Goal: Transaction & Acquisition: Download file/media

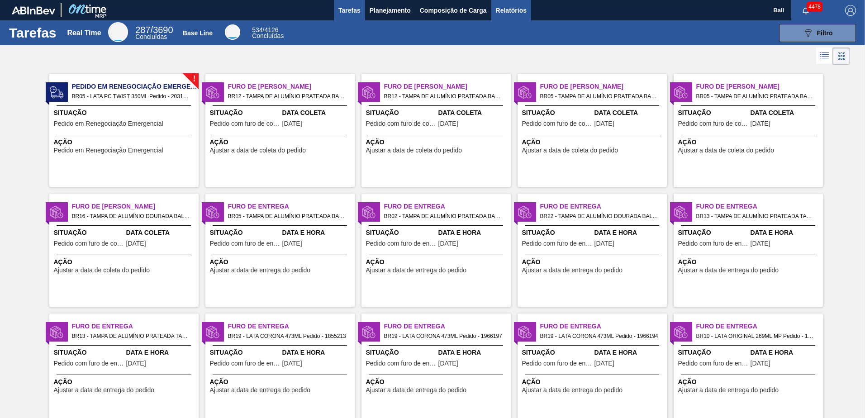
click at [519, 8] on span "Relatórios" at bounding box center [511, 10] width 31 height 11
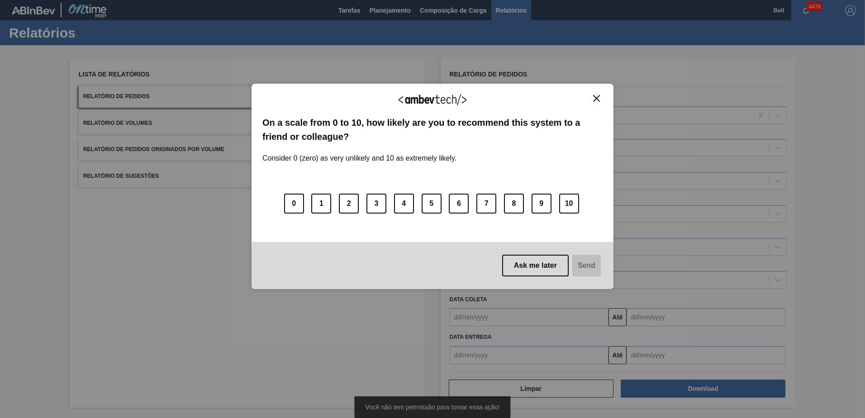
click at [596, 95] on img "Close" at bounding box center [596, 98] width 7 height 7
click at [596, 96] on img "Close" at bounding box center [596, 98] width 7 height 7
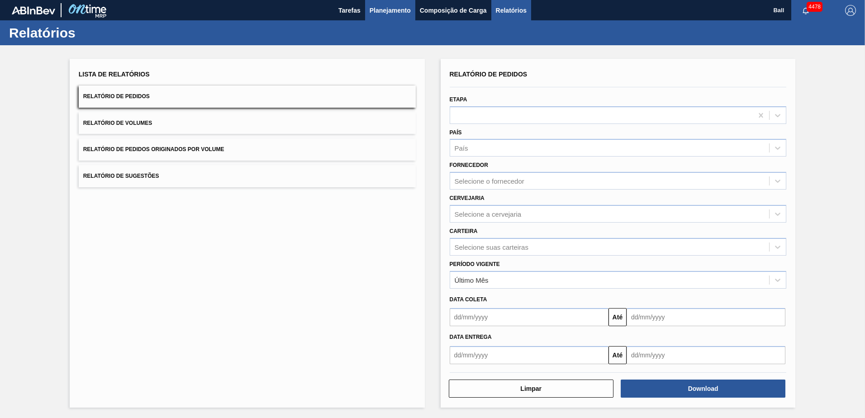
click at [384, 8] on span "Planejamento" at bounding box center [390, 10] width 41 height 11
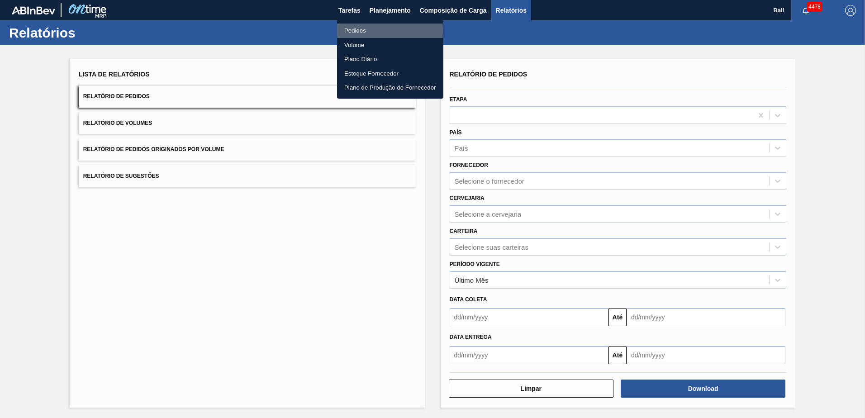
drag, startPoint x: 358, startPoint y: 30, endPoint x: 493, endPoint y: 36, distance: 135.4
click at [358, 30] on li "Pedidos" at bounding box center [390, 31] width 106 height 14
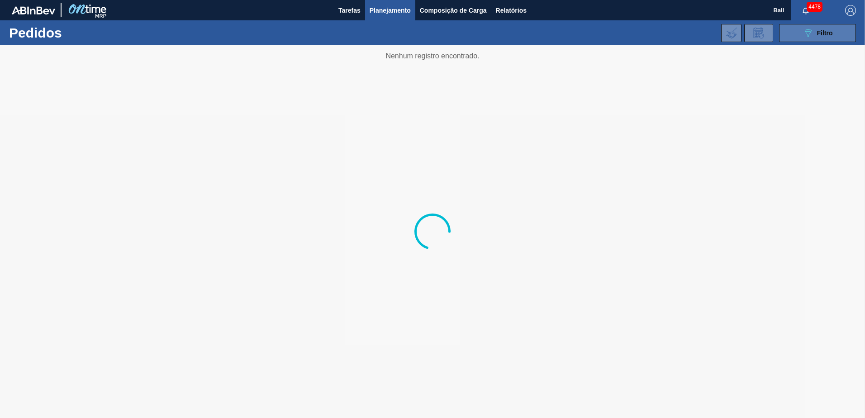
click at [817, 34] on div "089F7B8B-B2A5-4AFE-B5C0-19BA573D28AC Filtro" at bounding box center [818, 33] width 30 height 11
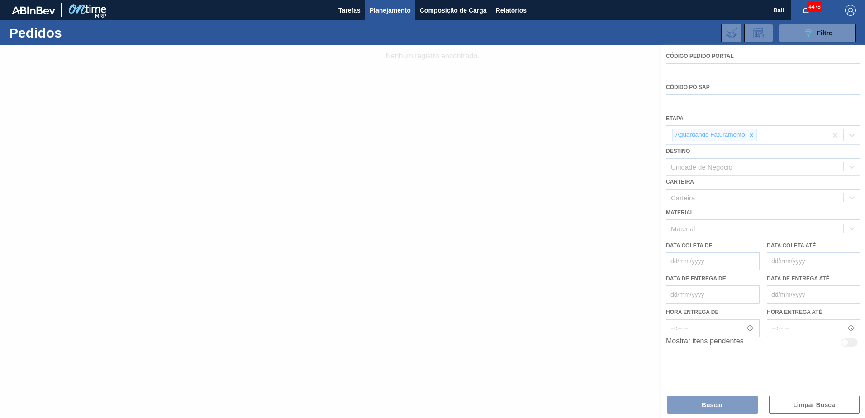
click at [752, 136] on div at bounding box center [432, 231] width 865 height 373
click at [750, 136] on div at bounding box center [432, 231] width 865 height 373
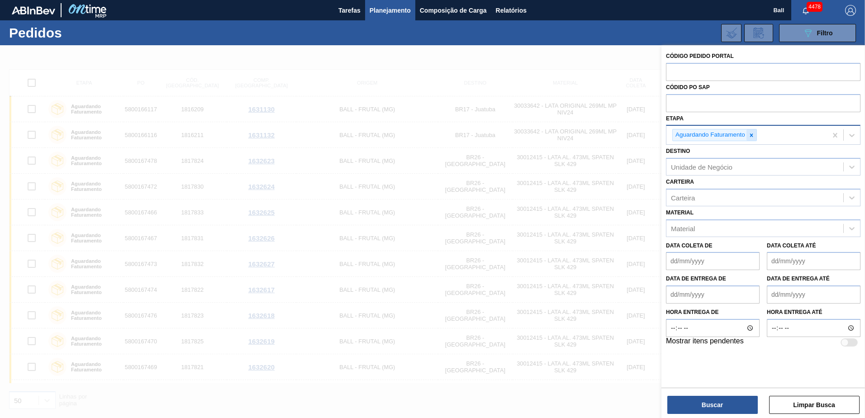
click at [755, 132] on icon at bounding box center [752, 135] width 6 height 6
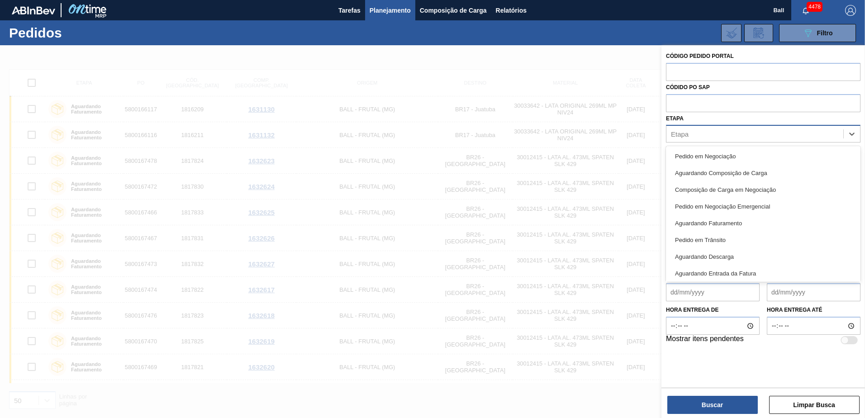
click at [755, 133] on div "Etapa" at bounding box center [755, 134] width 177 height 13
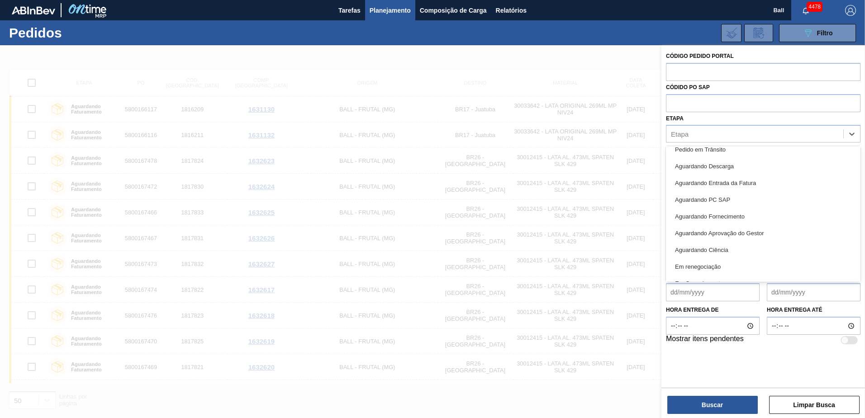
scroll to position [119, 0]
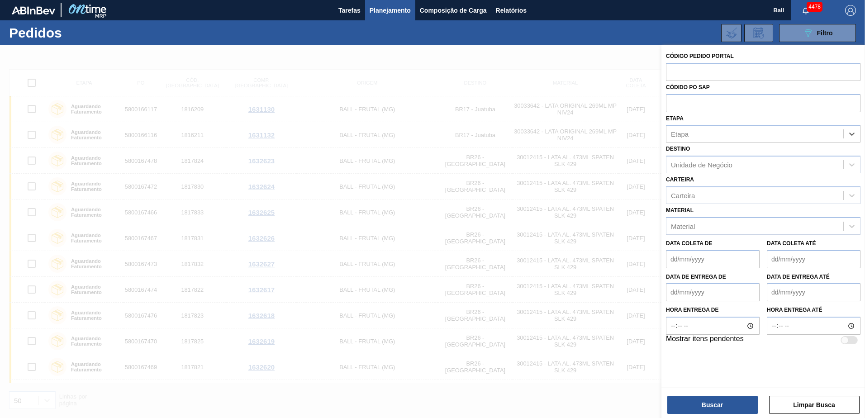
click at [595, 71] on div at bounding box center [432, 254] width 865 height 418
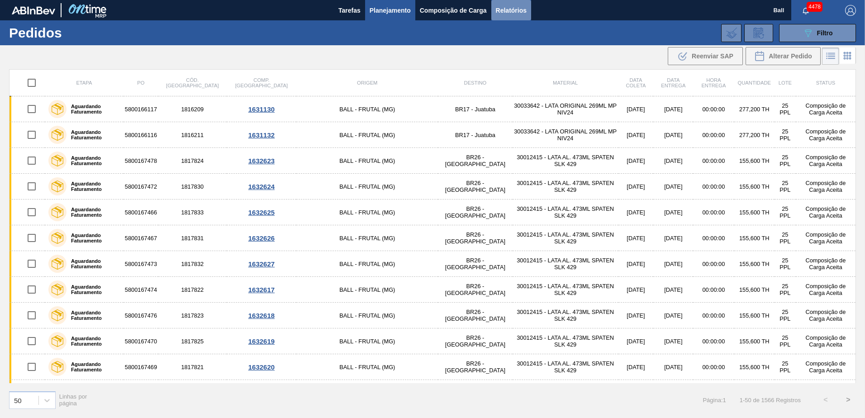
click at [500, 6] on span "Relatórios" at bounding box center [511, 10] width 31 height 11
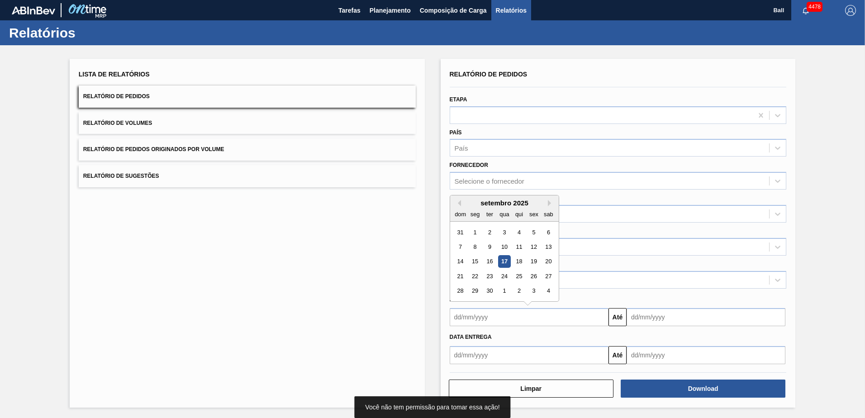
click at [478, 314] on input "text" at bounding box center [529, 317] width 159 height 18
click at [509, 260] on div "17" at bounding box center [504, 262] width 12 height 12
type input "[DATE]"
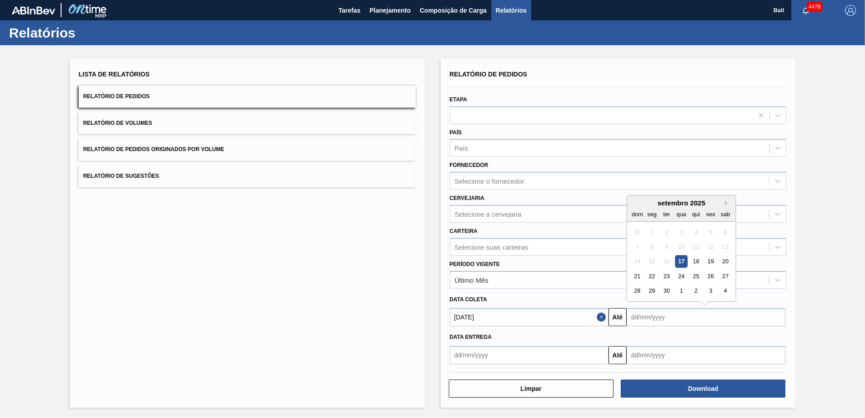
click at [649, 317] on input "text" at bounding box center [706, 317] width 159 height 18
click at [682, 260] on div "17" at bounding box center [681, 262] width 12 height 12
type input "[DATE]"
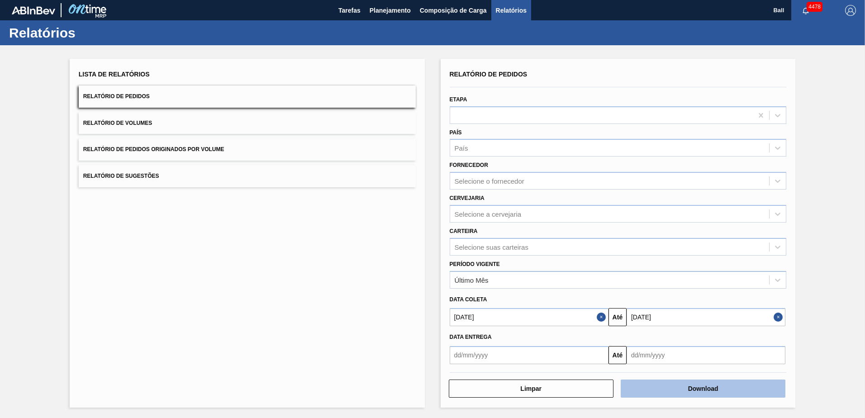
click at [647, 386] on button "Download" at bounding box center [703, 389] width 165 height 18
